Goal: Find specific page/section: Find specific page/section

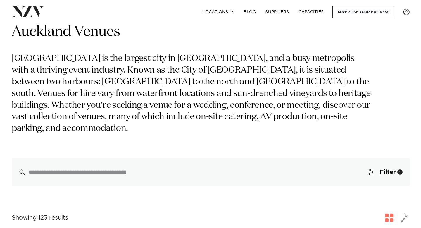
scroll to position [156, 0]
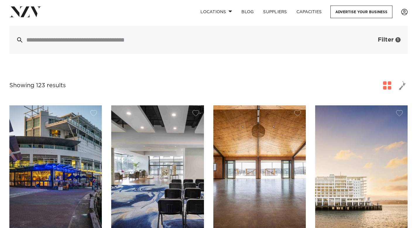
click at [369, 32] on button "Filter 1" at bounding box center [383, 40] width 49 height 28
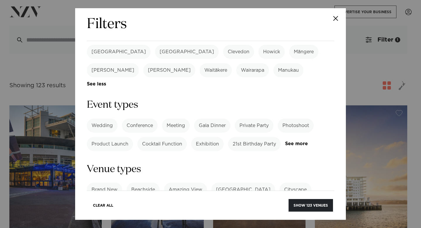
scroll to position [222, 0]
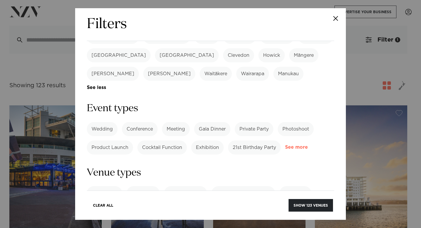
click at [285, 145] on link "See more" at bounding box center [308, 147] width 46 height 5
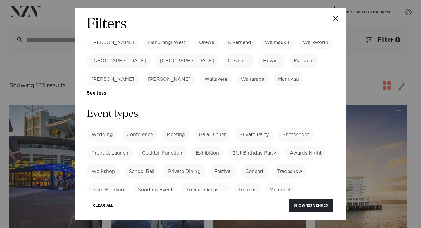
scroll to position [215, 0]
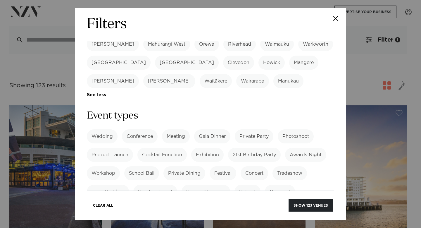
click at [113, 148] on label "Product Launch" at bounding box center [110, 155] width 46 height 14
click at [120, 203] on label "Corporate Event" at bounding box center [110, 210] width 47 height 14
click at [105, 166] on label "Workshop" at bounding box center [103, 173] width 33 height 14
click at [176, 129] on label "Meeting" at bounding box center [176, 136] width 28 height 14
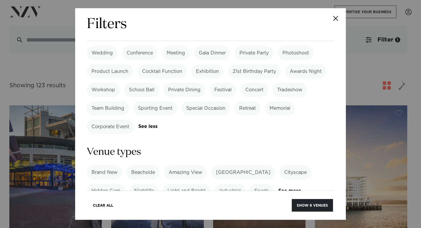
scroll to position [299, 0]
click at [284, 188] on link "See more" at bounding box center [301, 190] width 46 height 5
click at [240, 165] on label "[GEOGRAPHIC_DATA]" at bounding box center [243, 172] width 64 height 14
click at [229, 183] on label "Industrial" at bounding box center [230, 190] width 31 height 14
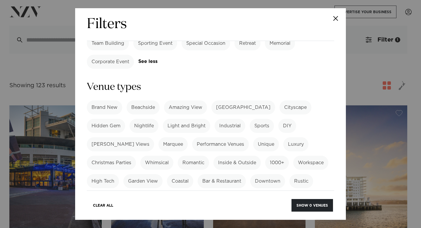
scroll to position [364, 0]
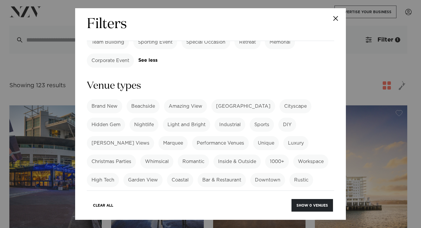
click at [228, 118] on label "Industrial" at bounding box center [230, 125] width 31 height 14
click at [234, 99] on label "[GEOGRAPHIC_DATA]" at bounding box center [243, 106] width 64 height 14
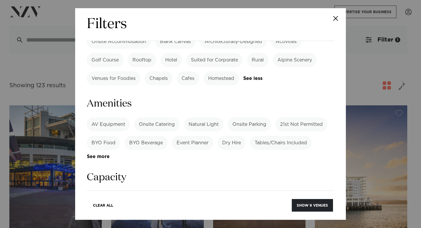
scroll to position [560, 0]
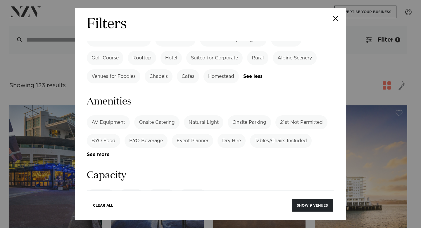
click at [117, 115] on label "AV Equipment" at bounding box center [108, 122] width 43 height 14
click at [198, 115] on label "Natural Light" at bounding box center [203, 122] width 39 height 14
click at [102, 134] on label "BYO Food" at bounding box center [103, 141] width 33 height 14
click at [140, 134] on label "BYO Beverage" at bounding box center [146, 141] width 43 height 14
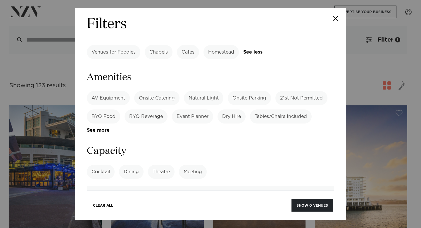
scroll to position [585, 0]
click at [272, 109] on label "Tables/Chairs Included" at bounding box center [281, 116] width 62 height 14
click at [161, 164] on label "Theatre" at bounding box center [161, 171] width 27 height 14
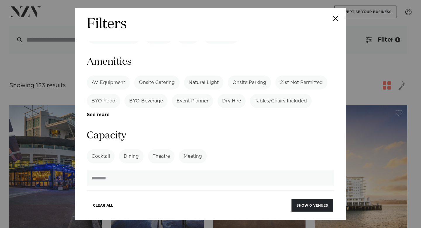
scroll to position [609, 0]
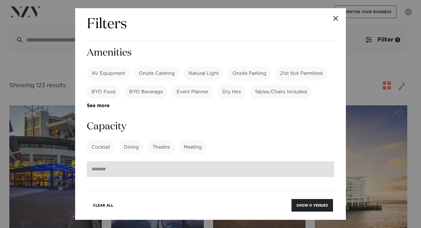
click at [180, 161] on input "number" at bounding box center [210, 169] width 247 height 16
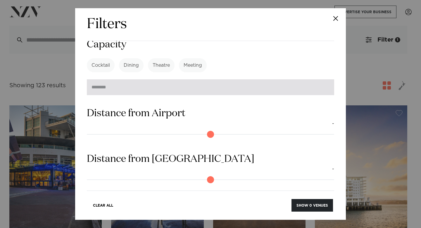
scroll to position [700, 0]
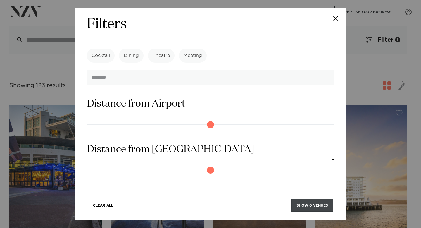
type input "**"
click at [316, 201] on button "Show 0 venues" at bounding box center [312, 205] width 42 height 13
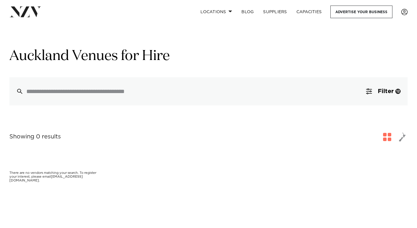
click at [28, 13] on img at bounding box center [25, 11] width 32 height 11
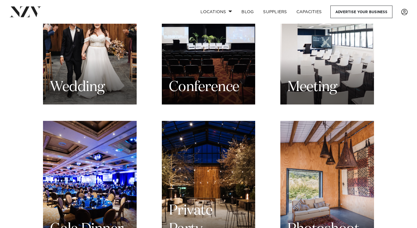
scroll to position [620, 0]
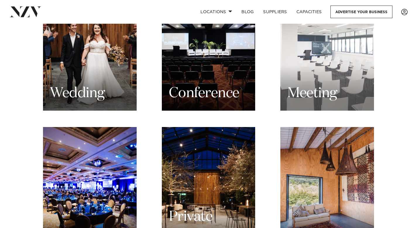
click at [310, 55] on div "Meeting" at bounding box center [327, 47] width 94 height 125
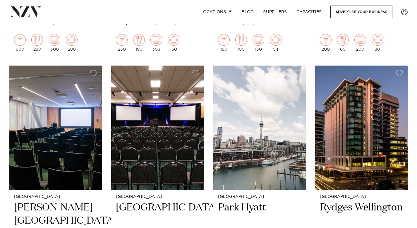
scroll to position [1132, 0]
